Goal: Find specific page/section: Find specific page/section

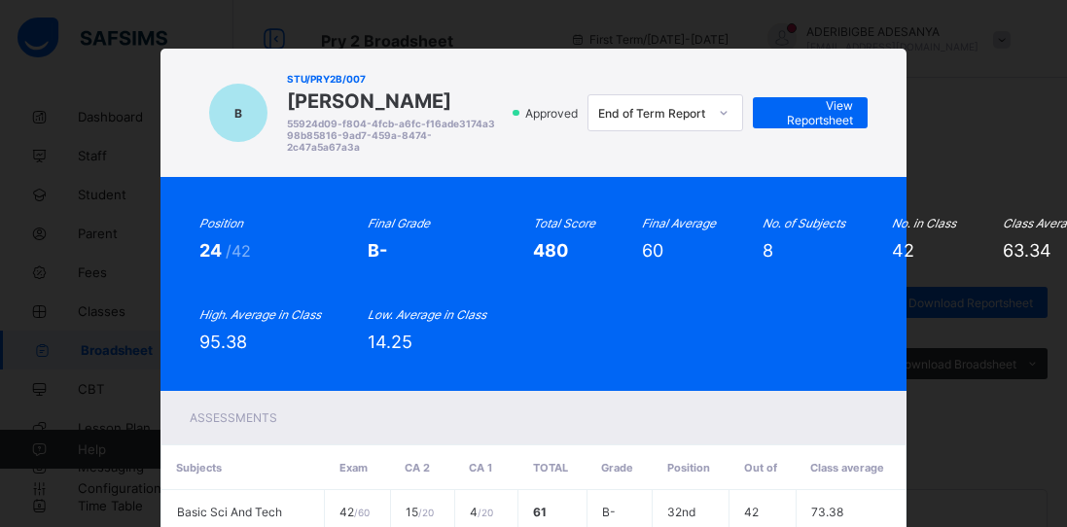
scroll to position [93, 0]
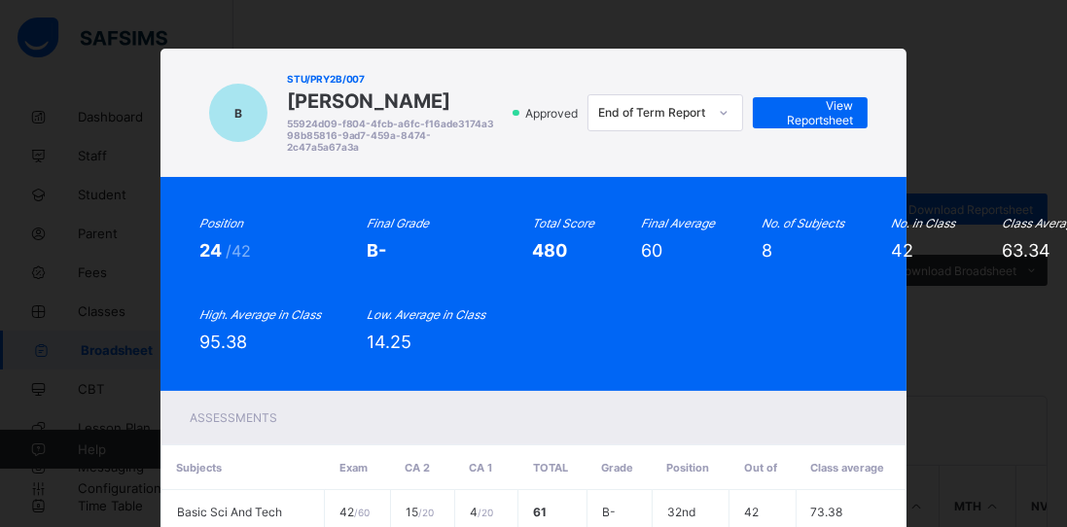
click at [968, 126] on div "B STU/PRY2B/007 [PERSON_NAME] 55924d09-f804-4fcb-a6fc-f16ade3174a3 98b85816-9ad…" at bounding box center [533, 263] width 1067 height 527
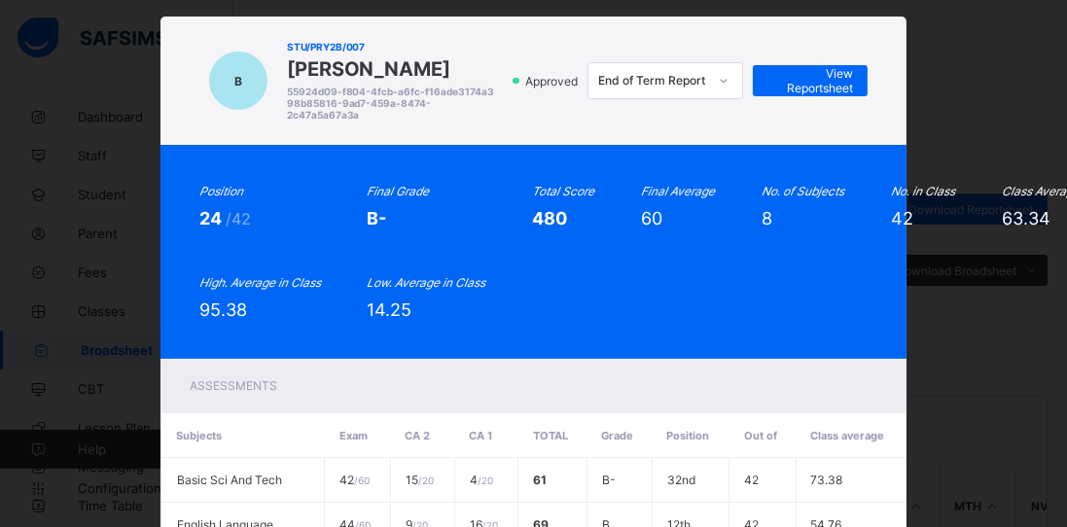
scroll to position [67, 0]
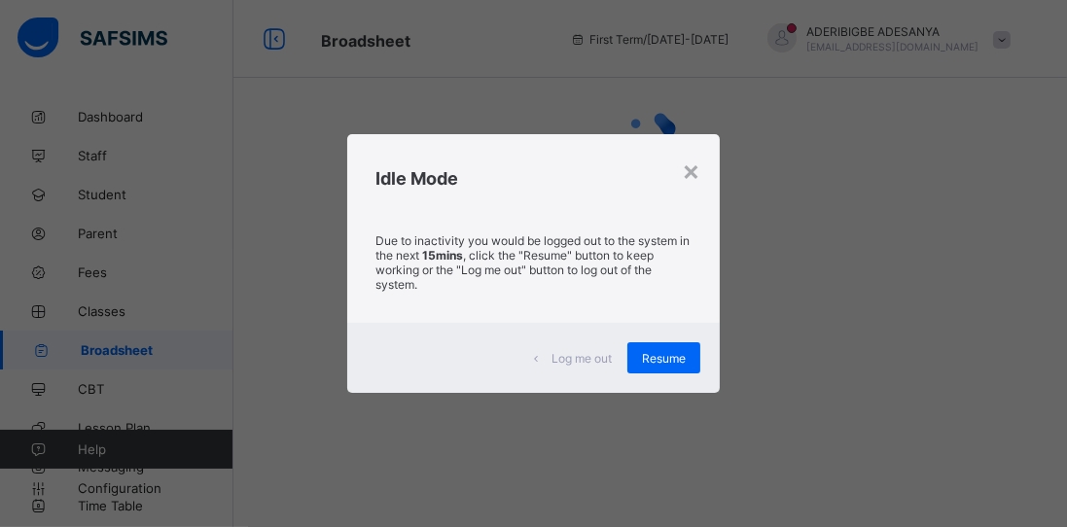
click at [694, 175] on div "×" at bounding box center [691, 170] width 18 height 33
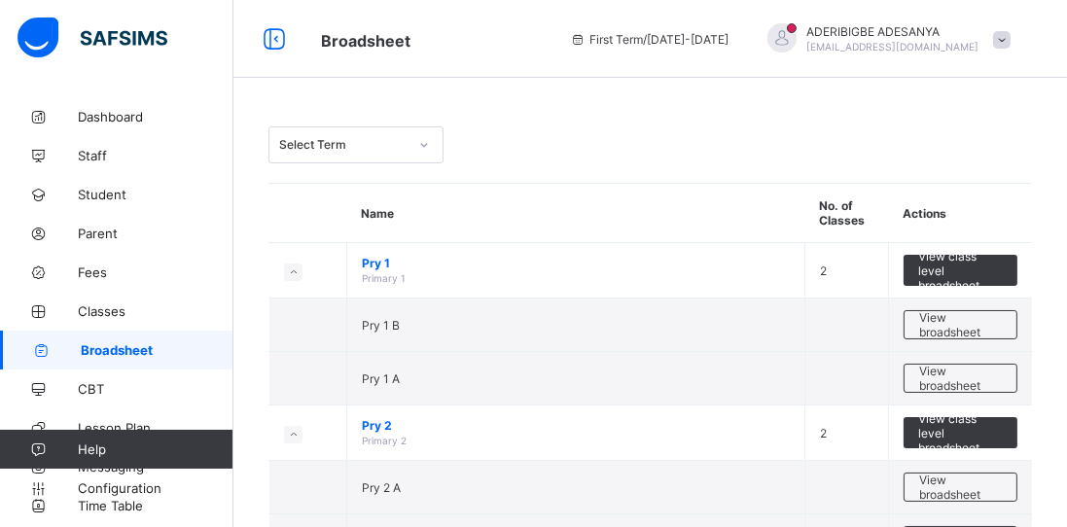
click at [119, 233] on span "Parent" at bounding box center [156, 234] width 156 height 16
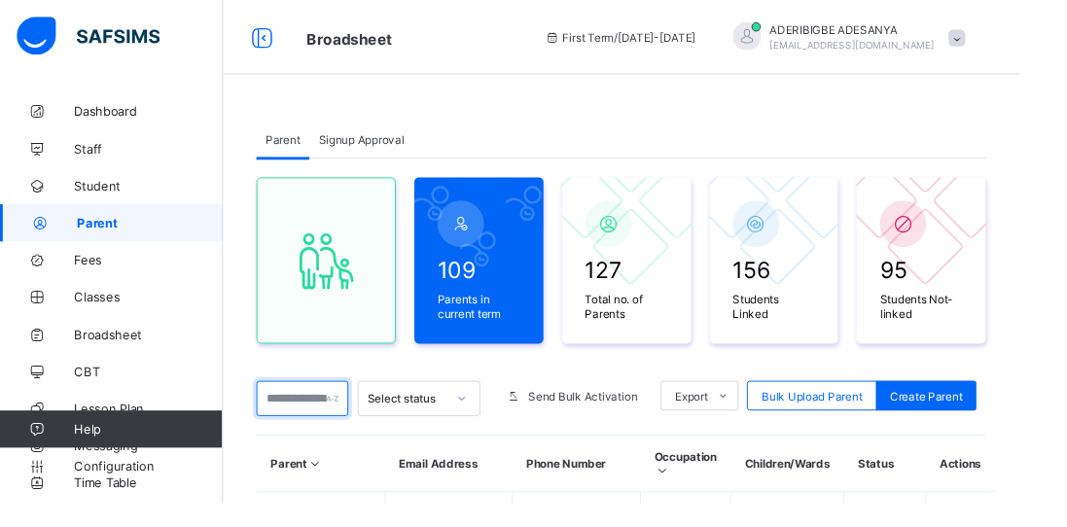
click at [308, 412] on input "text" at bounding box center [316, 417] width 96 height 37
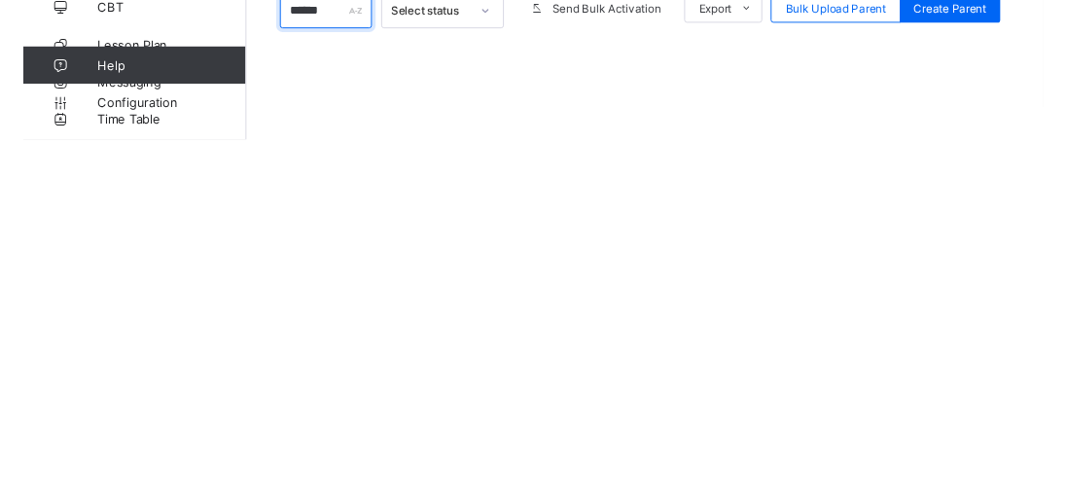
scroll to position [30, 0]
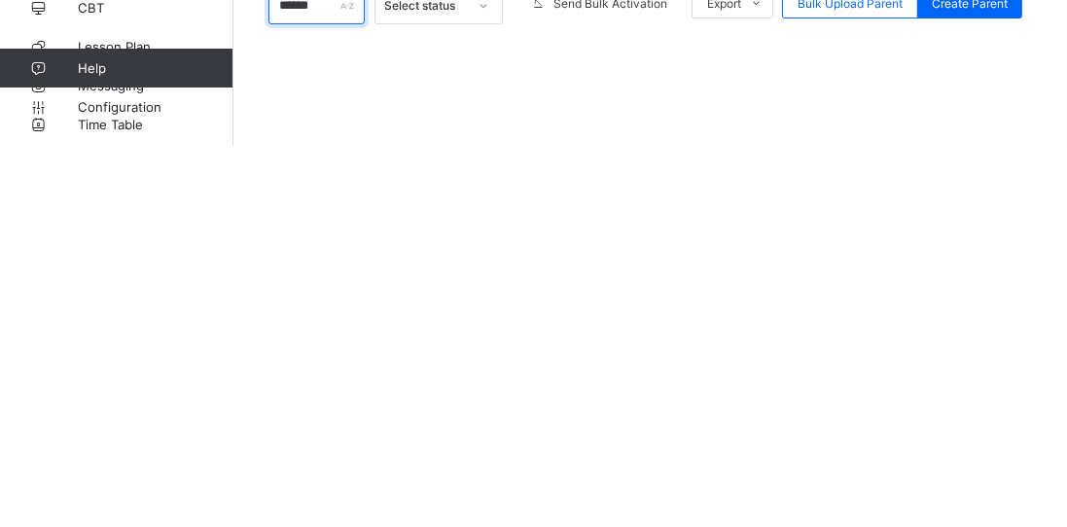
type input "******"
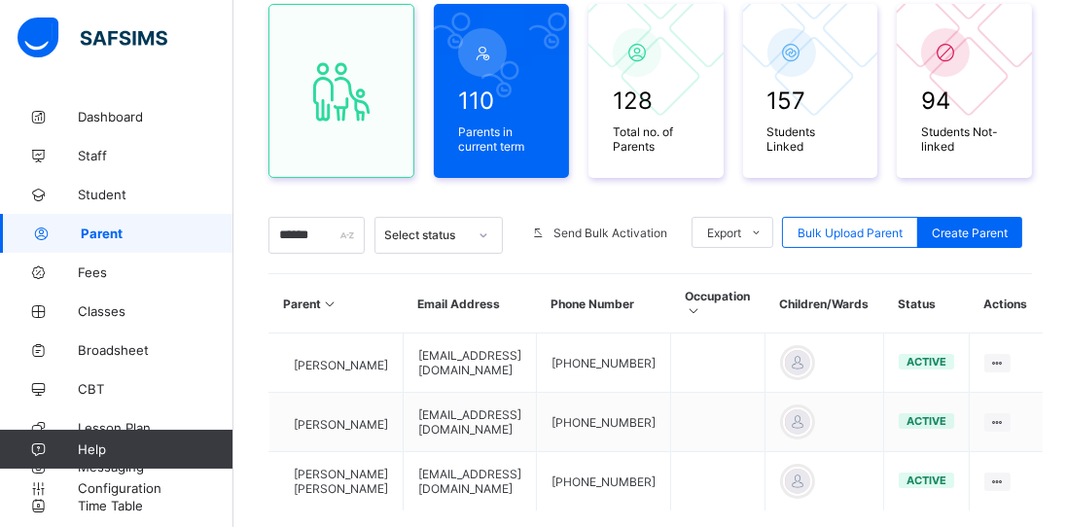
scroll to position [0, 0]
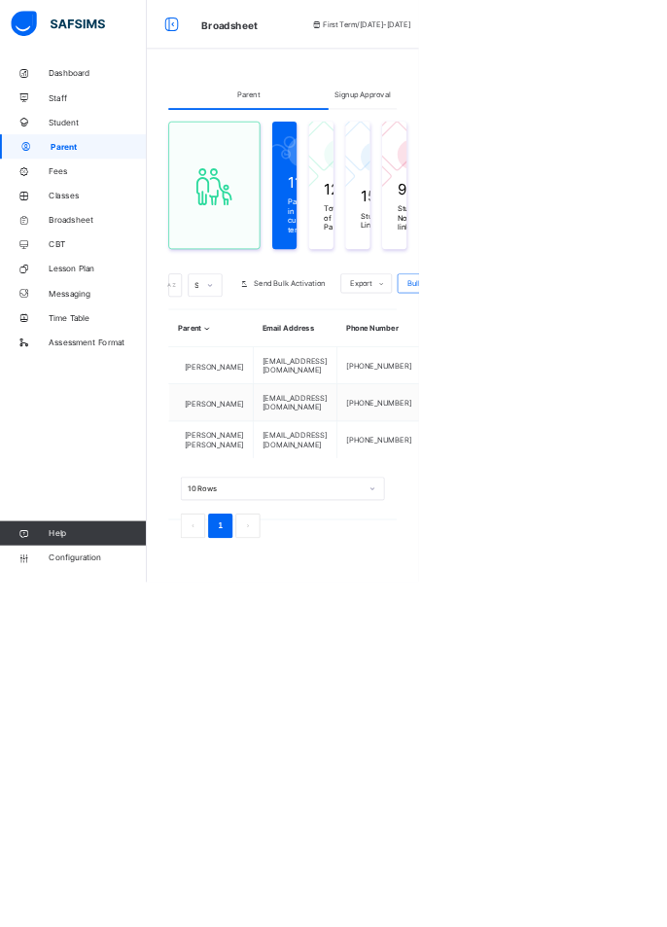
click at [361, 8] on div "Broadsheet First Term / [DATE]-[DATE] ADERIBIGBE ADESANYA [EMAIL_ADDRESS][DOMAI…" at bounding box center [333, 39] width 667 height 78
